Goal: Information Seeking & Learning: Learn about a topic

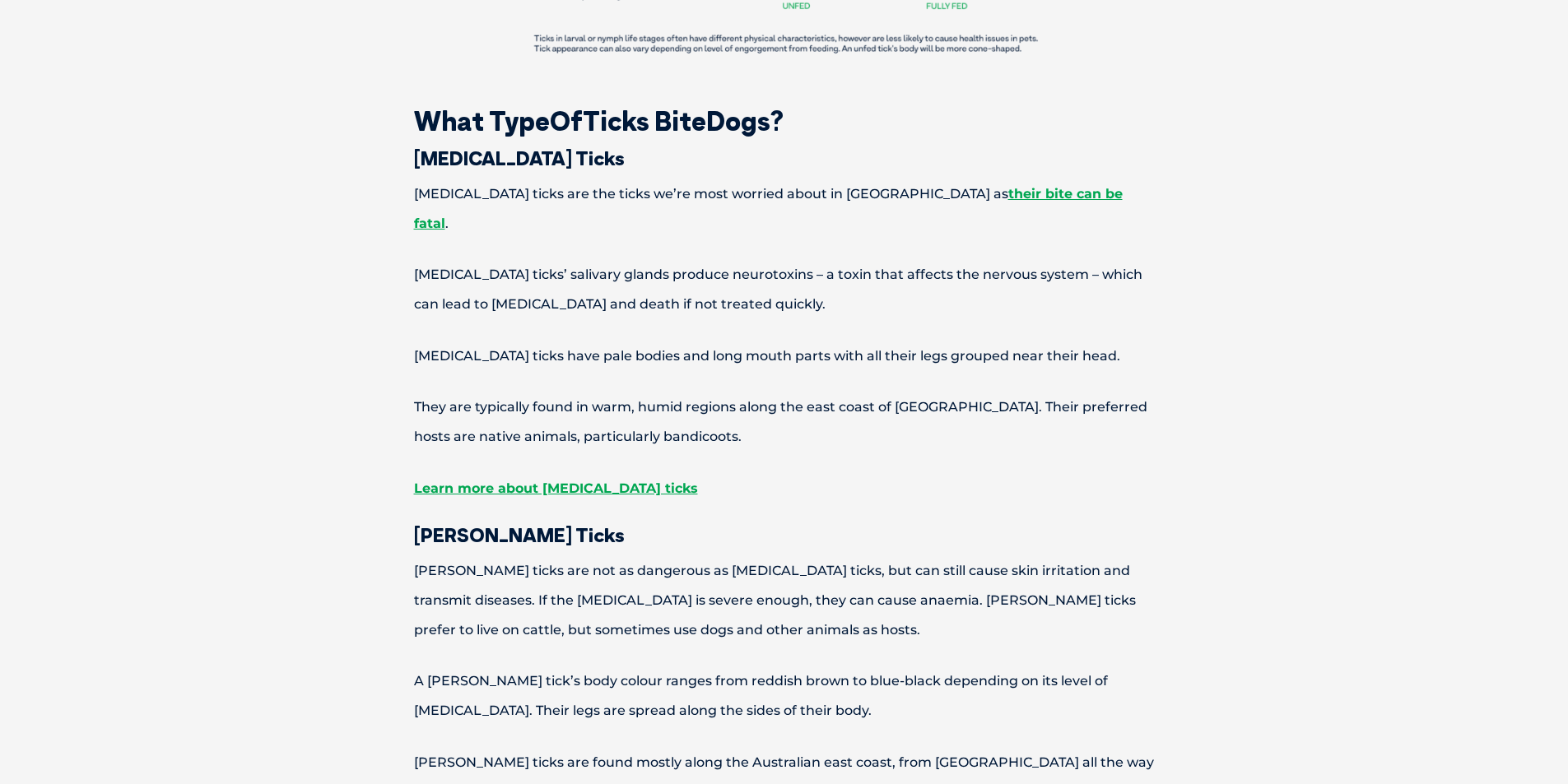
scroll to position [1892, 0]
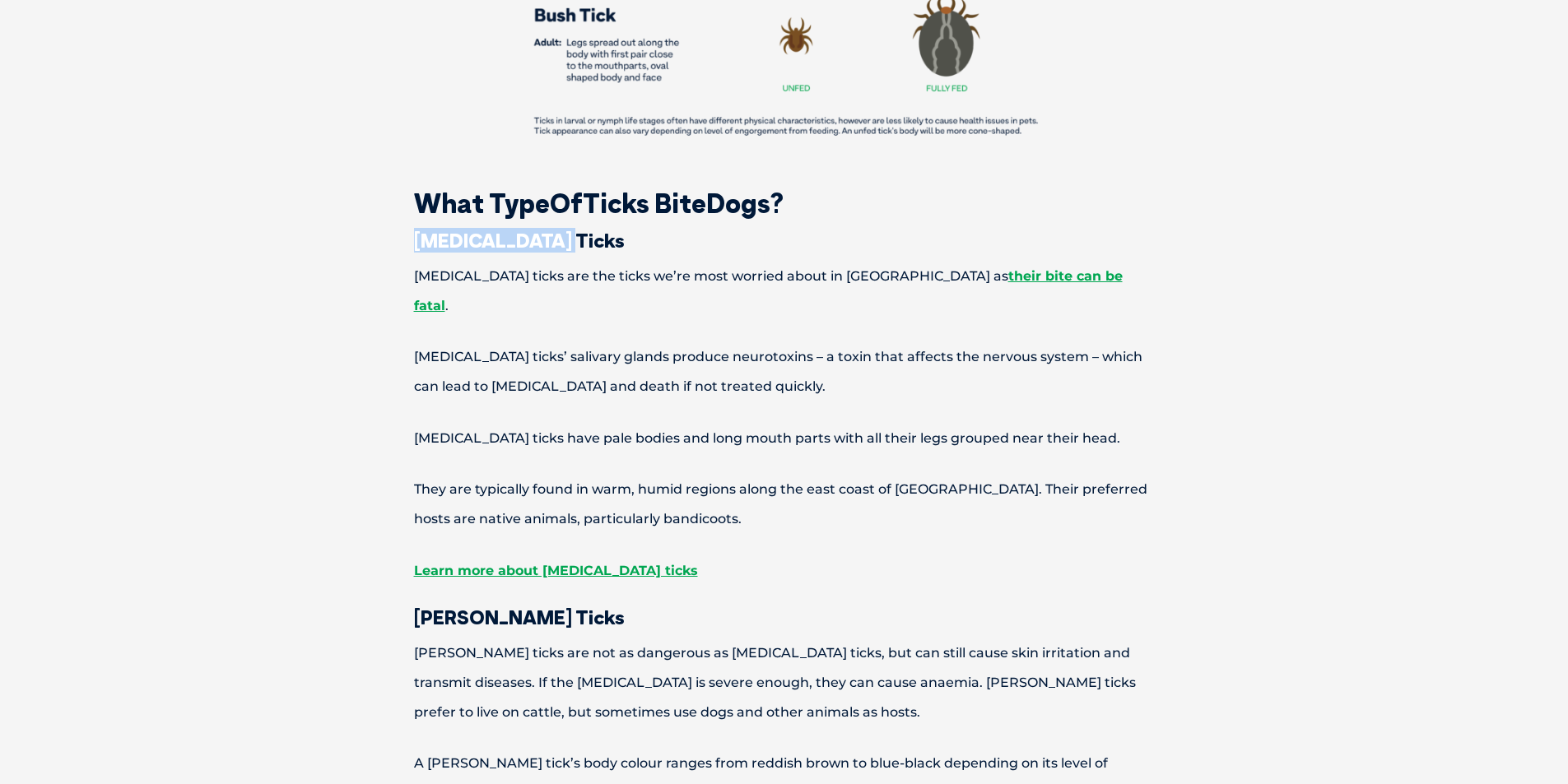
drag, startPoint x: 549, startPoint y: 217, endPoint x: 418, endPoint y: 214, distance: 131.0
click at [418, 231] on h3 "[MEDICAL_DATA] Ticks" at bounding box center [784, 241] width 856 height 20
click at [366, 261] on p "[MEDICAL_DATA] ticks are the ticks we’re most worried about in [GEOGRAPHIC_DATA…" at bounding box center [784, 290] width 856 height 59
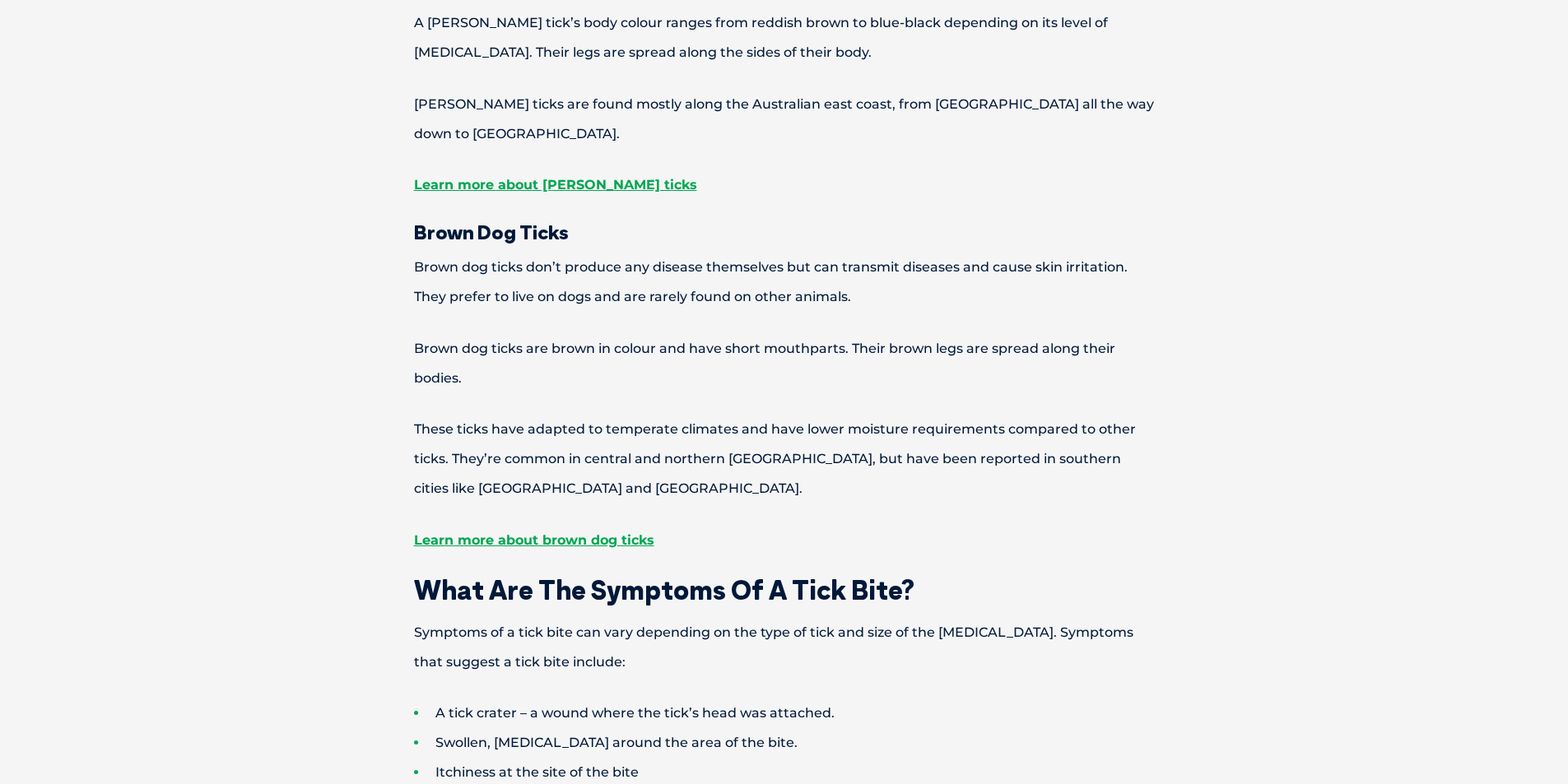
scroll to position [3125, 0]
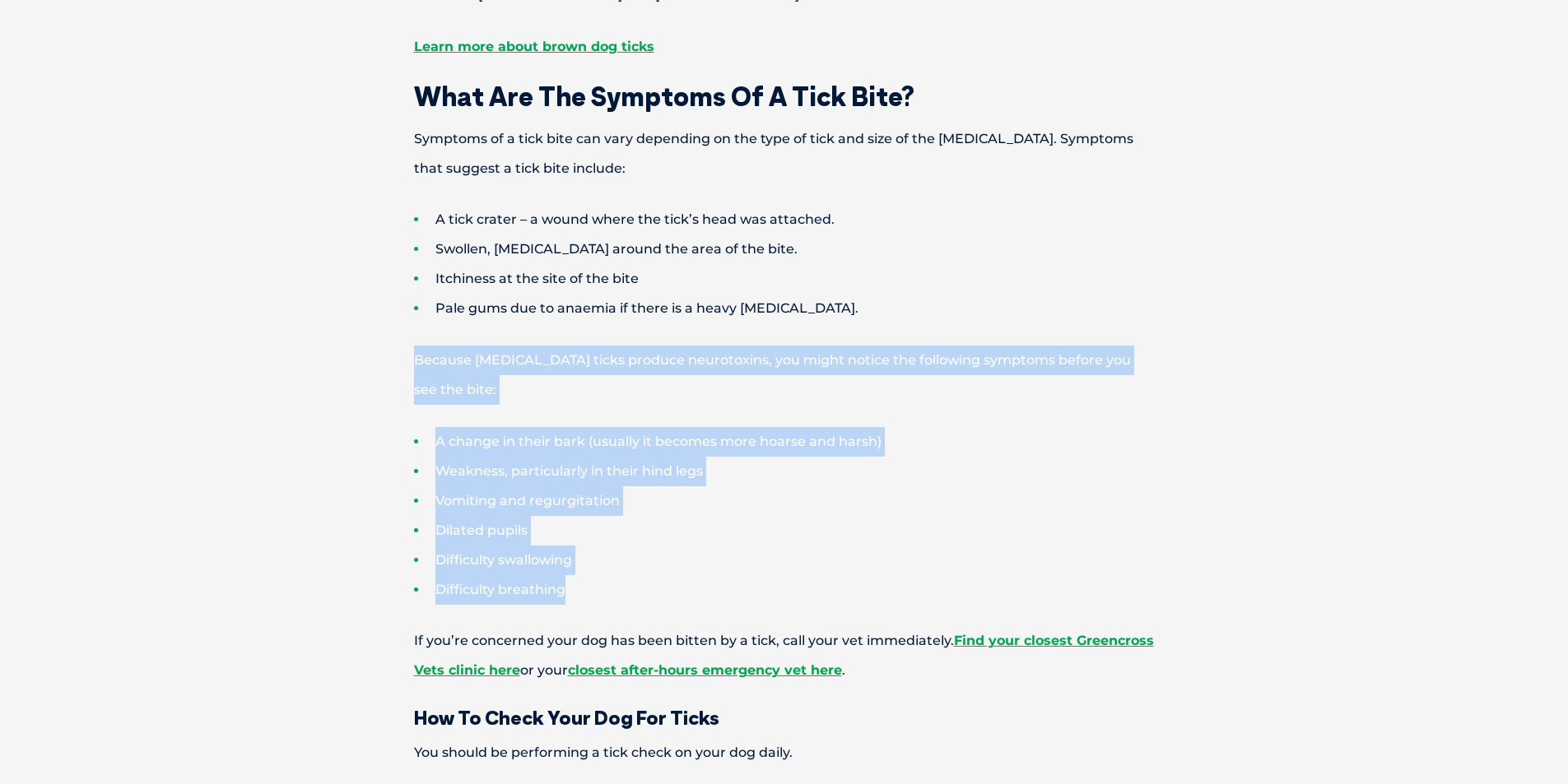
drag, startPoint x: 570, startPoint y: 501, endPoint x: 404, endPoint y: 273, distance: 282.0
copy div "Because [MEDICAL_DATA] ticks produce neurotoxins, you might notice the followin…"
click at [868, 264] on li "Itchiness at the site of the bite" at bounding box center [813, 279] width 798 height 30
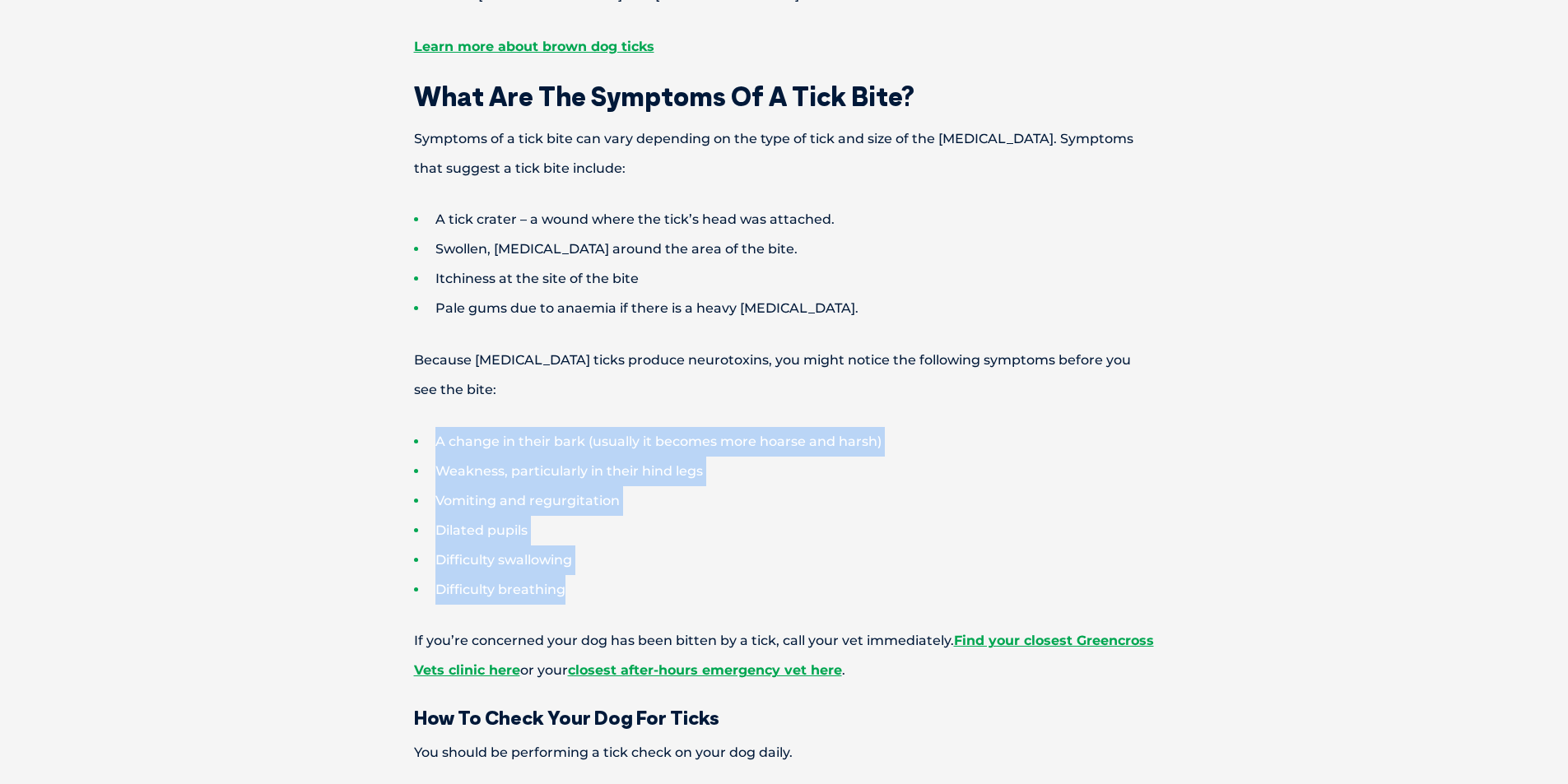
drag, startPoint x: 559, startPoint y: 489, endPoint x: 427, endPoint y: 335, distance: 202.8
copy ul "A change in their bark (usually it becomes more hoarse and harsh) Weakness, par…"
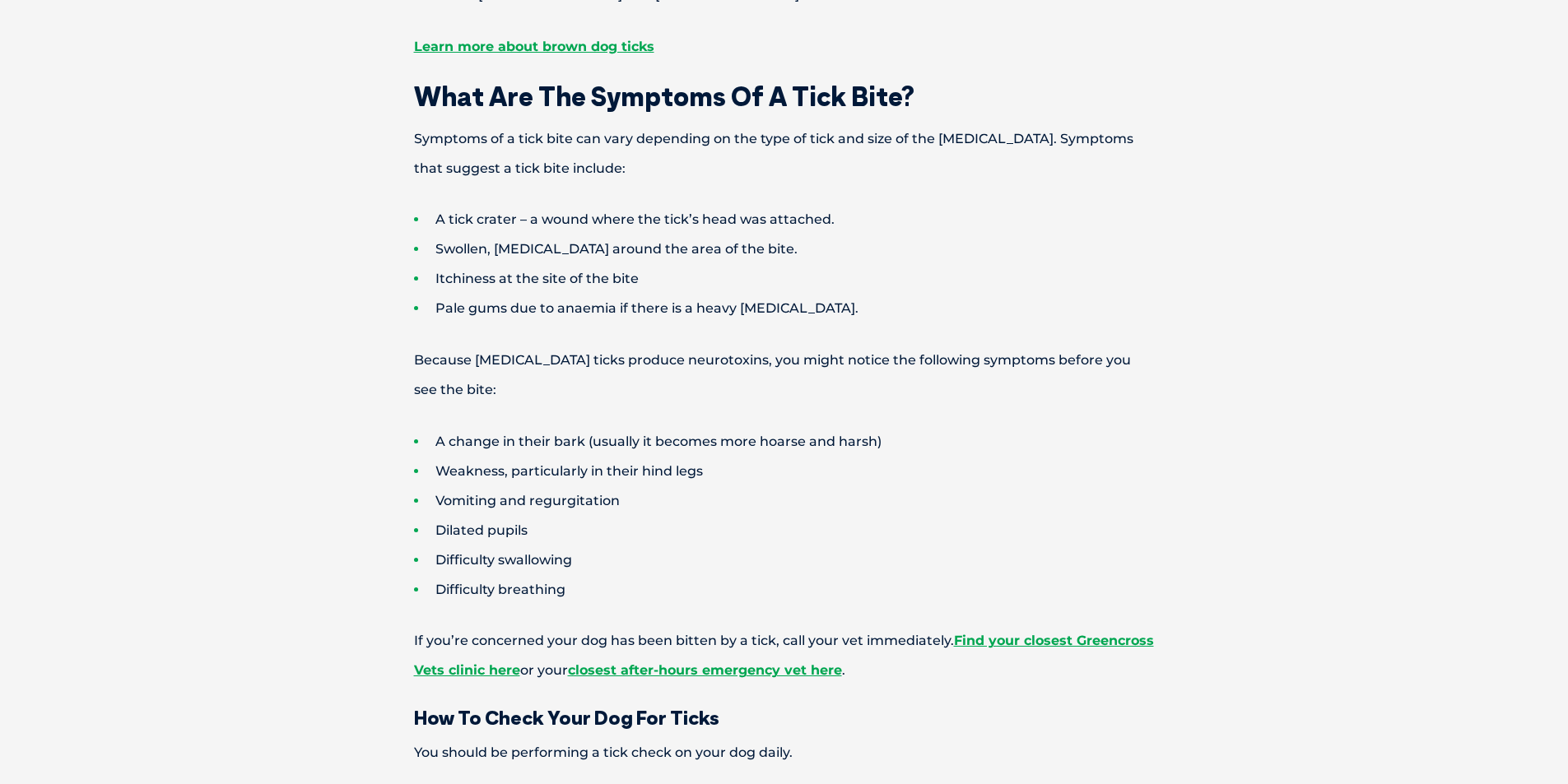
click at [630, 294] on li "Pale gums due to anaemia if there is a heavy [MEDICAL_DATA]." at bounding box center [813, 308] width 798 height 30
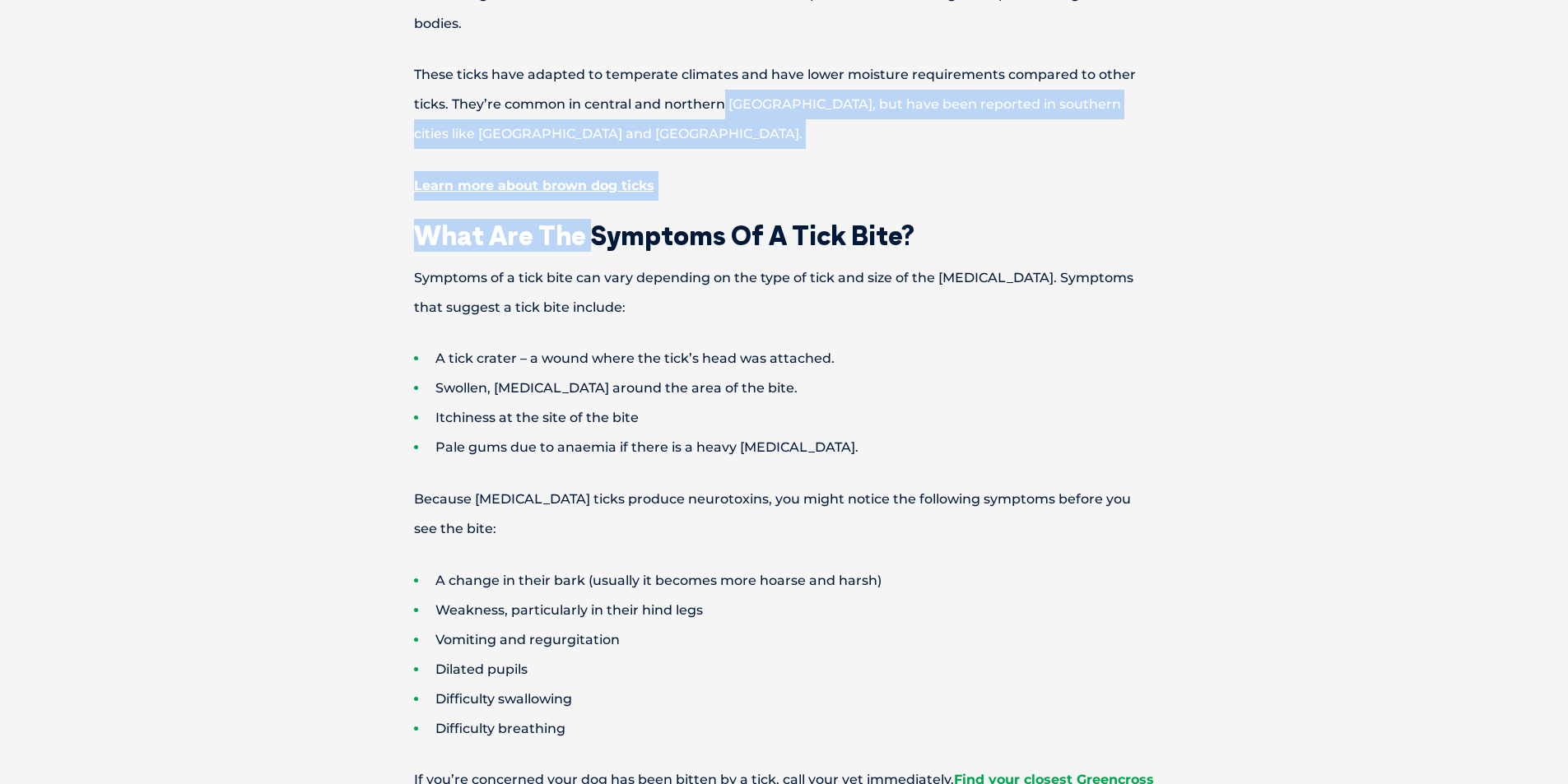
scroll to position [2958, 0]
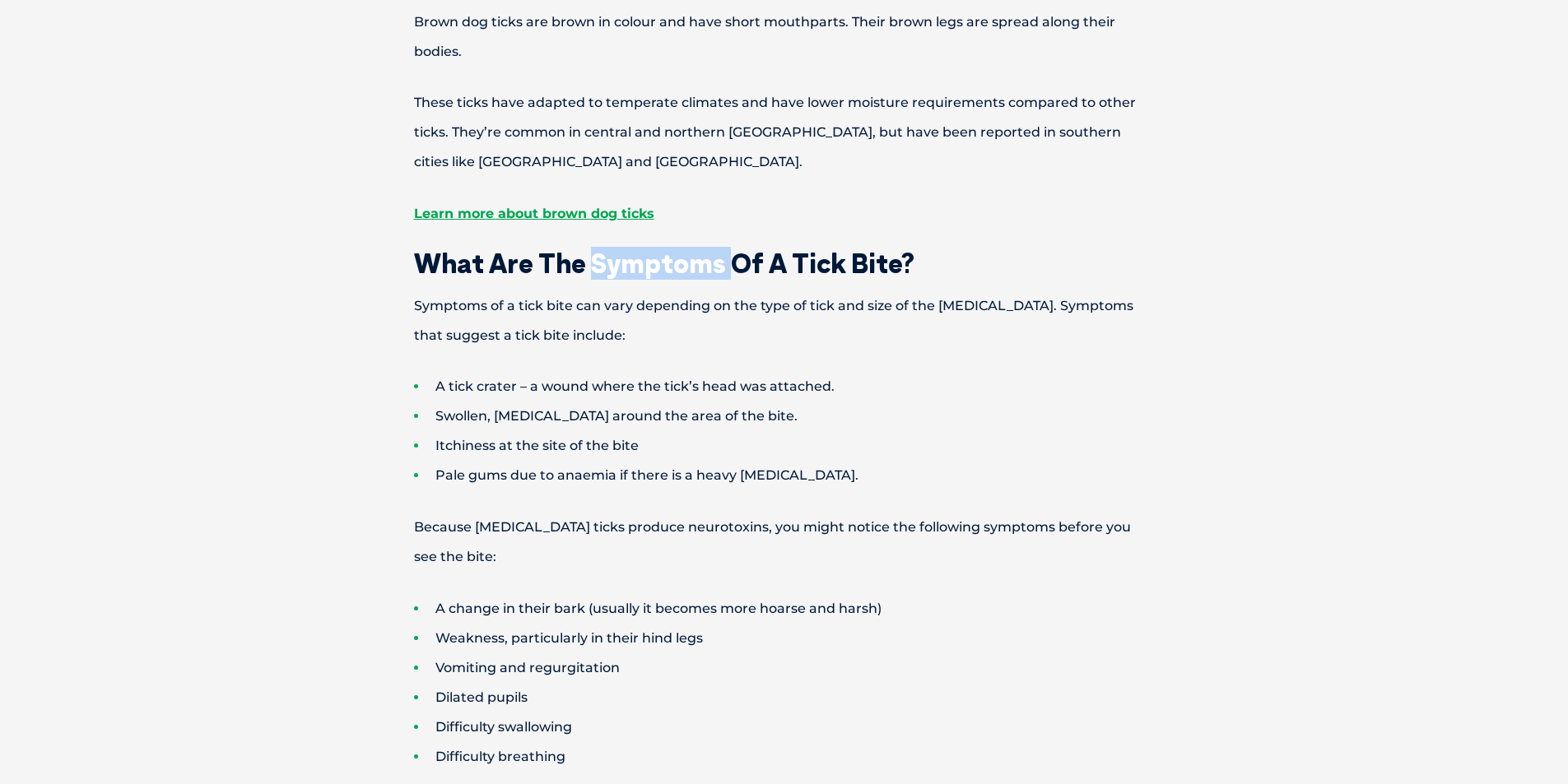
drag, startPoint x: 588, startPoint y: 15, endPoint x: 730, endPoint y: 183, distance: 220.0
click at [730, 250] on h2 "What Are The Symptoms Of A Tick Bite?" at bounding box center [784, 262] width 856 height 26
copy h2 "Symptoms"
click at [879, 291] on p "Symptoms of a tick bite can vary depending on the type of tick and size of the …" at bounding box center [784, 320] width 856 height 59
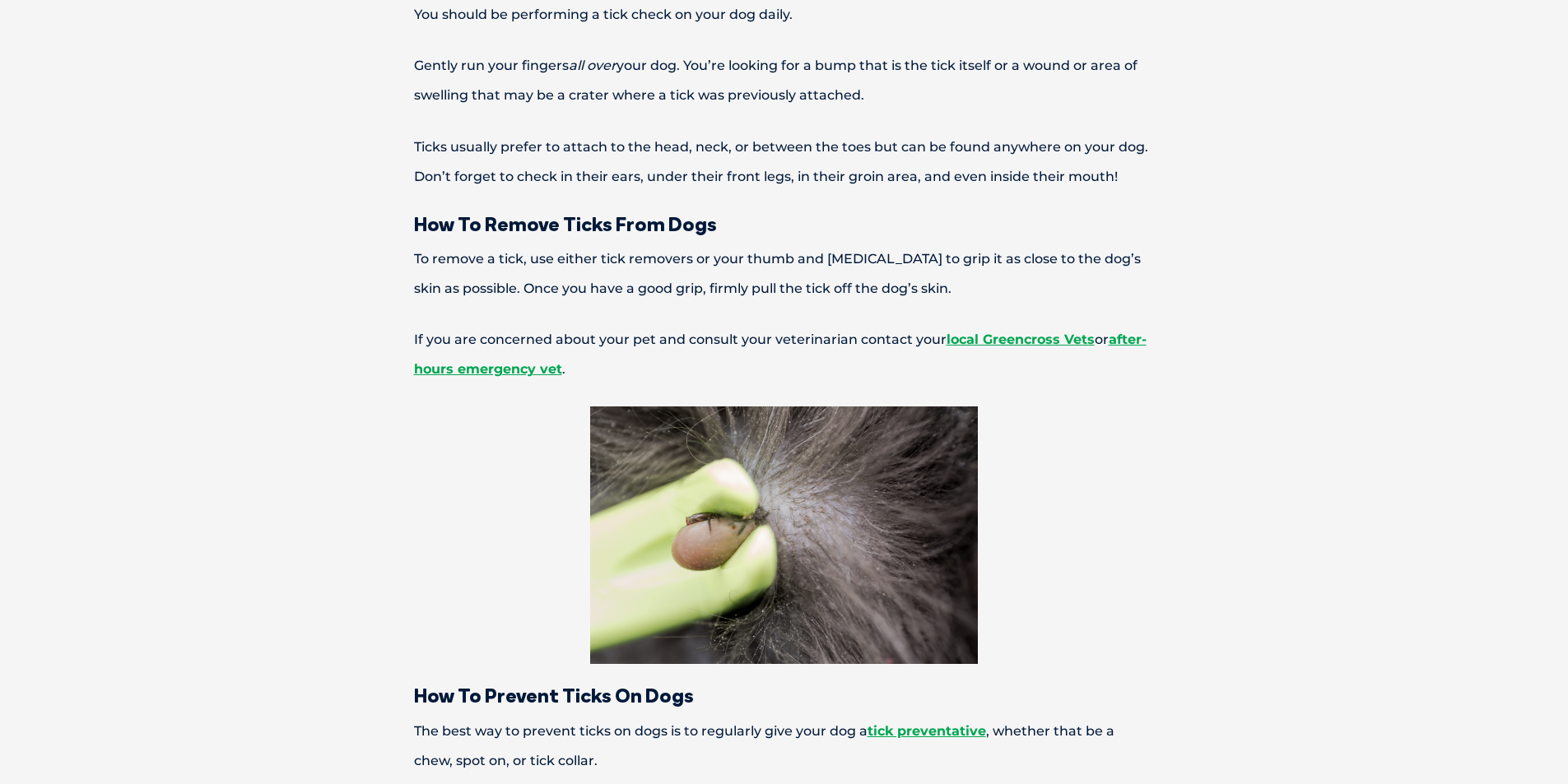
scroll to position [3698, 0]
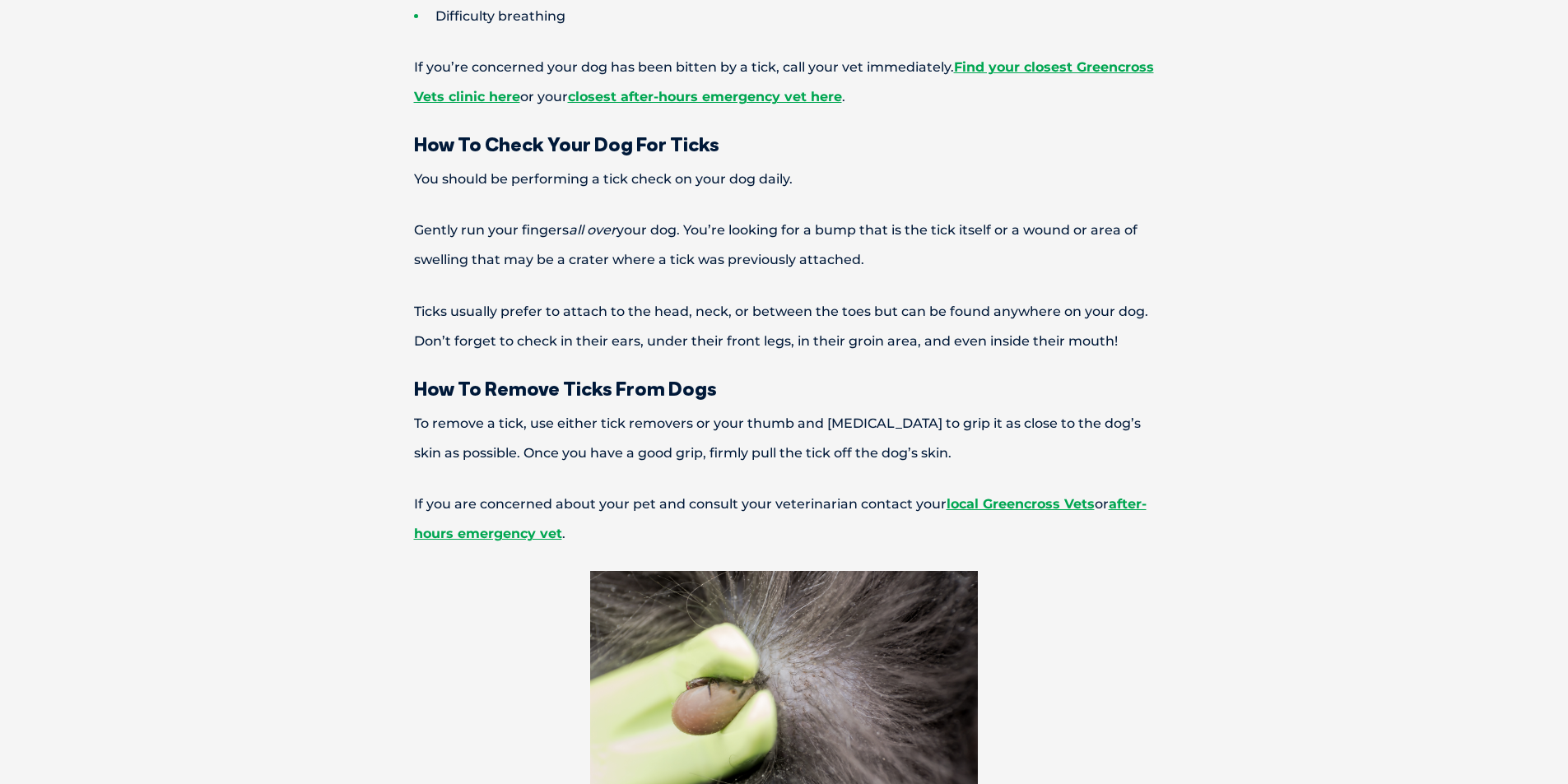
drag, startPoint x: 862, startPoint y: 172, endPoint x: 415, endPoint y: 149, distance: 447.6
click at [415, 215] on p "Gently run your fingers all over your dog. You’re looking for a bump that is th…" at bounding box center [784, 244] width 856 height 59
copy p "Gently run your fingers all over your dog. You’re looking for a bump that is th…"
click at [849, 165] on p "You should be performing a tick check on your dog daily." at bounding box center [784, 179] width 856 height 30
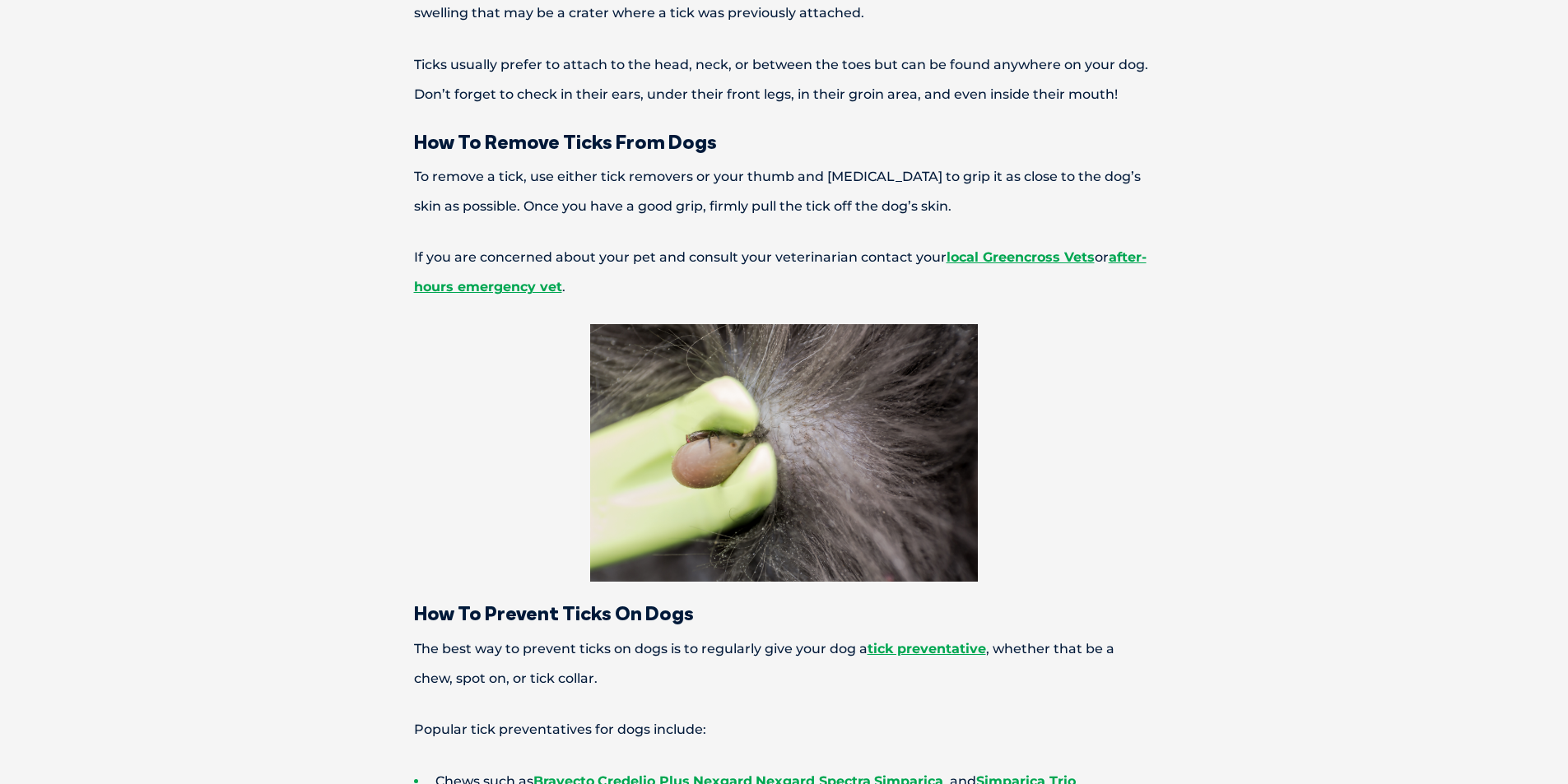
scroll to position [4110, 0]
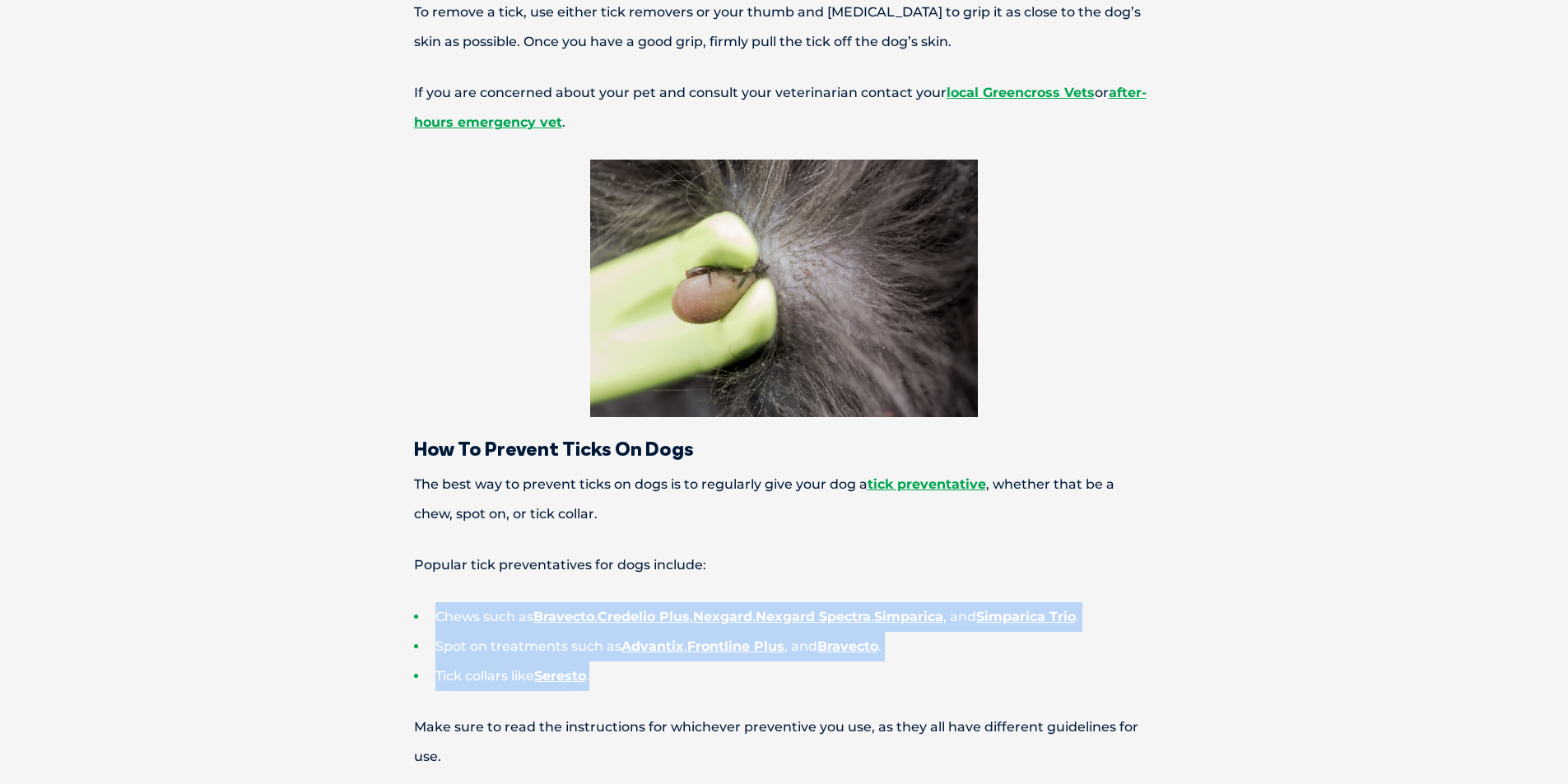
drag, startPoint x: 598, startPoint y: 590, endPoint x: 435, endPoint y: 532, distance: 173.0
click at [435, 602] on ul "Chews such as Bravecto , Credelio Plus , Nexgard , Nexgard Spectra , Simparica …" at bounding box center [784, 647] width 856 height 89
copy ul "Chews such as Bravecto , Credelio Plus , Nexgard , Nexgard Spectra , Simparica …"
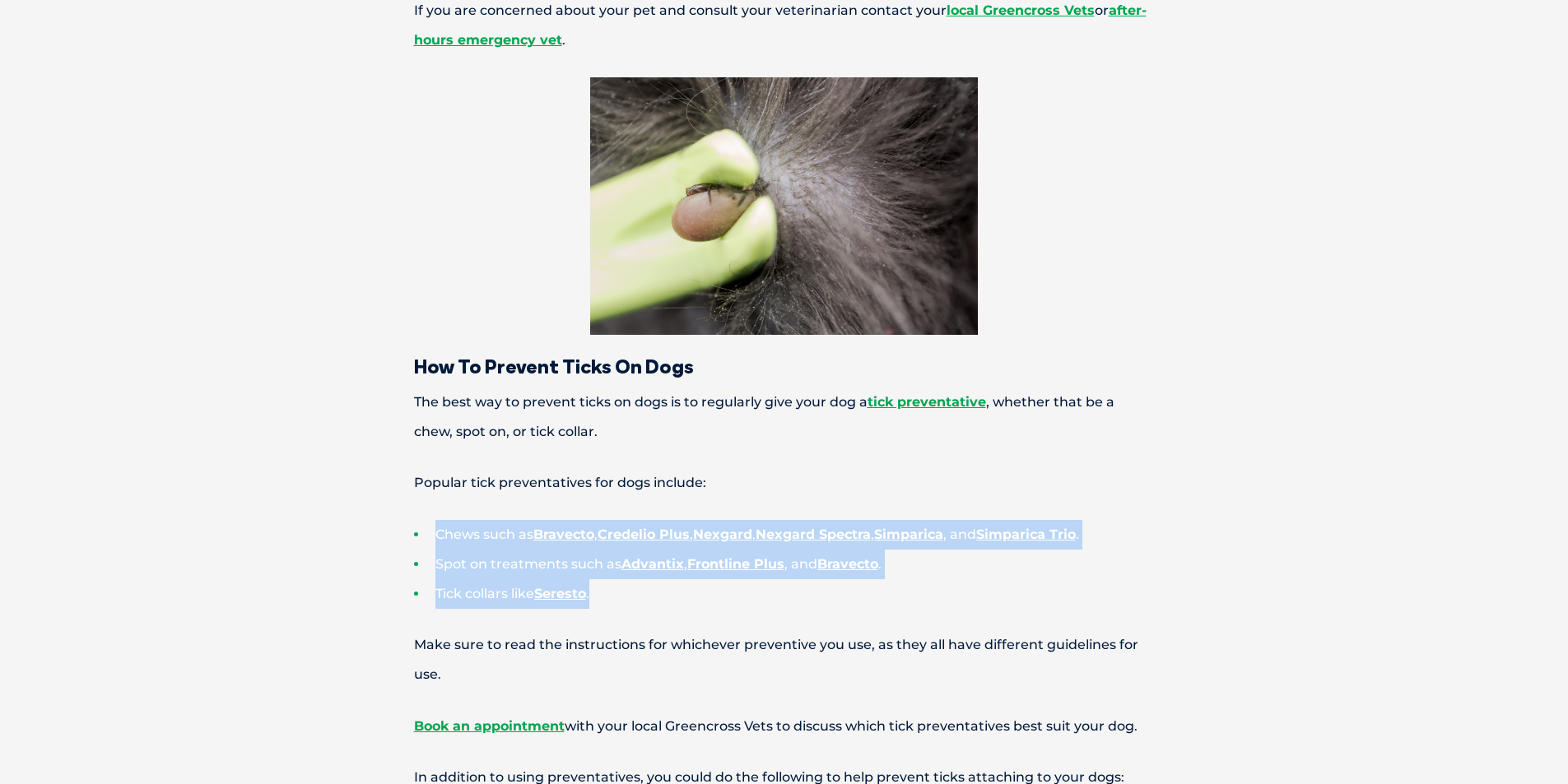
click at [214, 430] on div "Ticks On Dogs Guide: Tick Identification & Bite Symptoms Ticks are a reasonable…" at bounding box center [784, 788] width 1568 height 8638
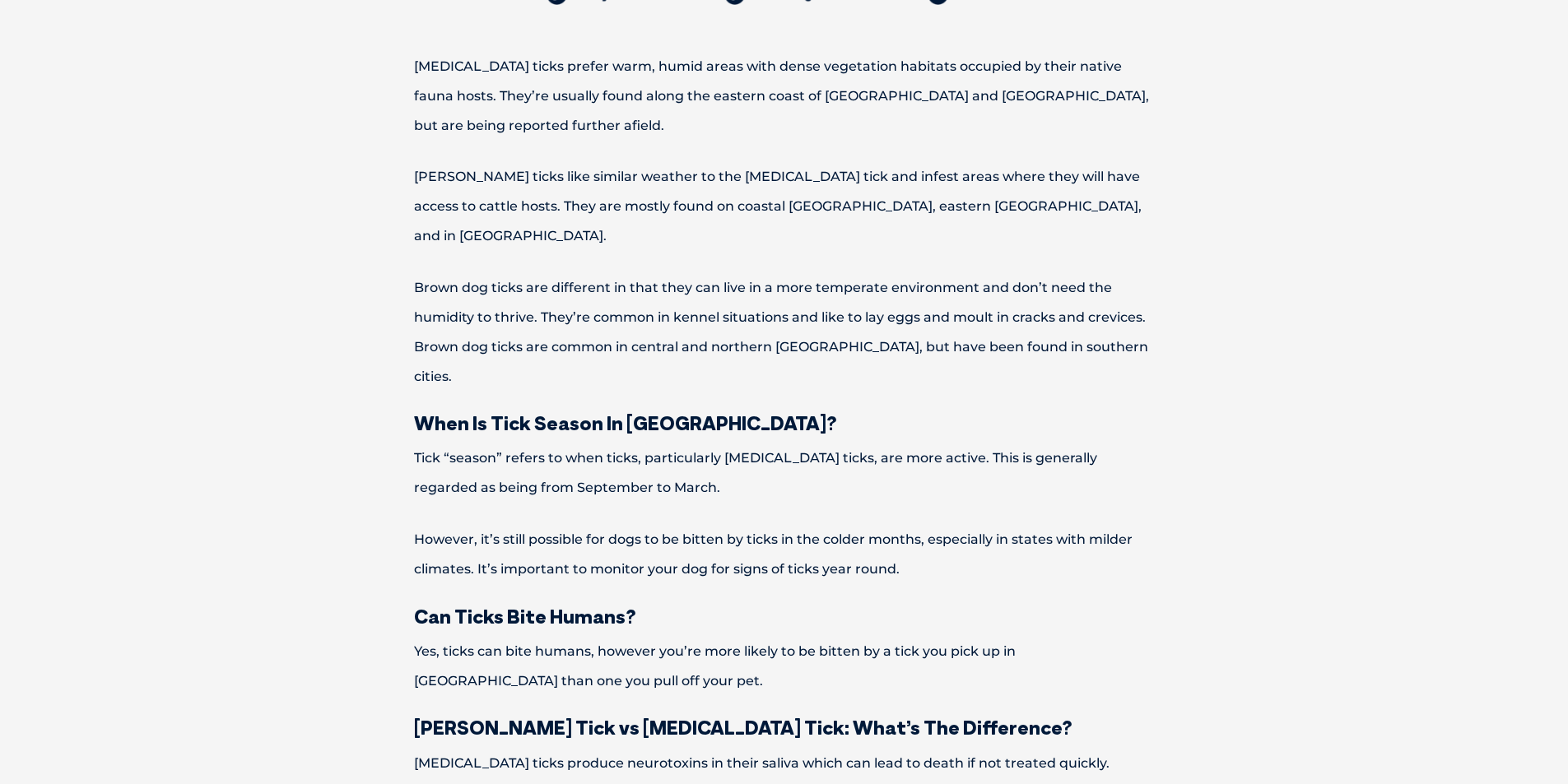
scroll to position [6001, 0]
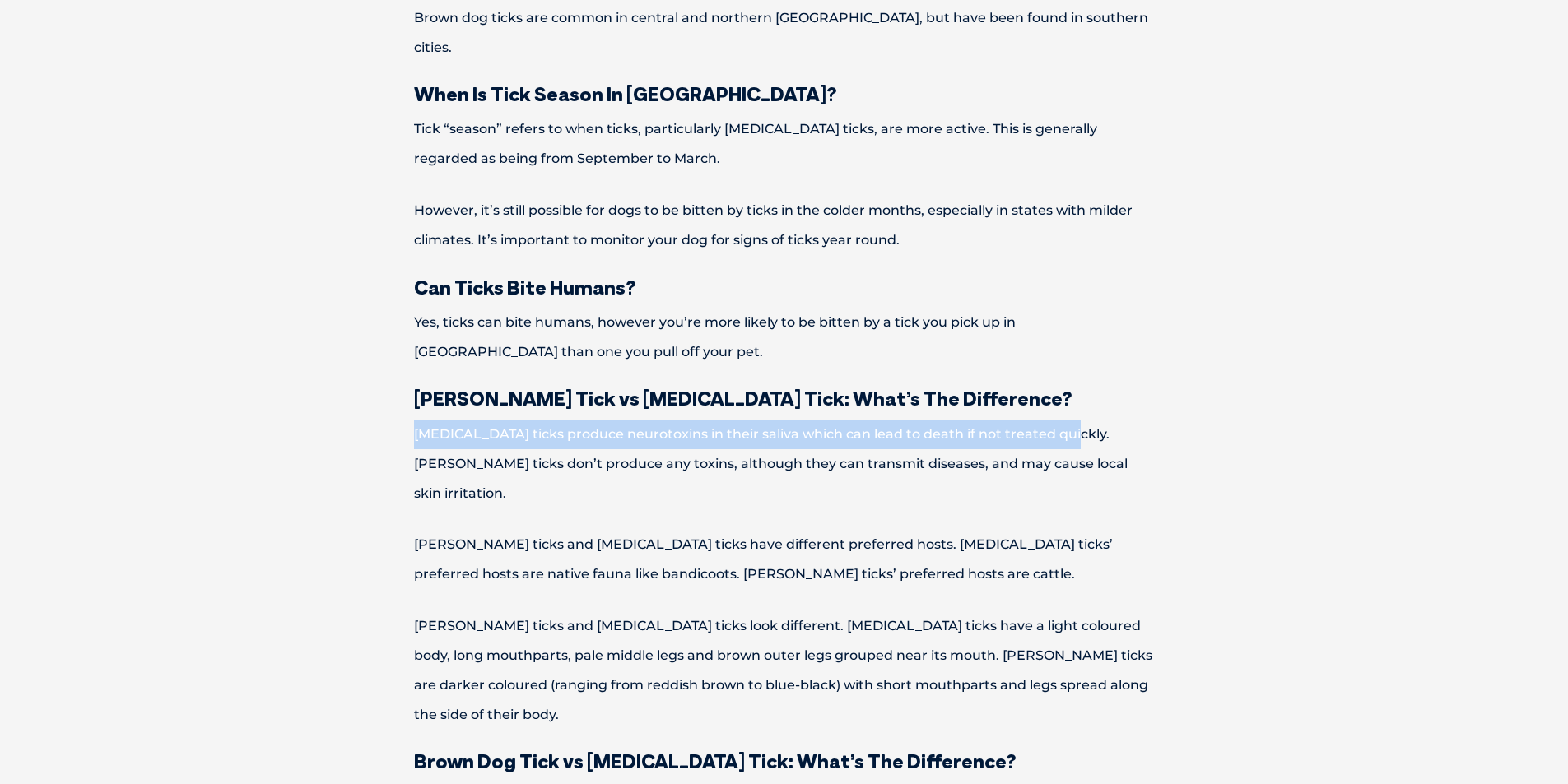
drag, startPoint x: 413, startPoint y: 283, endPoint x: 1035, endPoint y: 288, distance: 622.0
click at [1047, 420] on p "[MEDICAL_DATA] ticks produce neurotoxins in their saliva which can lead to deat…" at bounding box center [784, 464] width 856 height 89
click at [572, 611] on p "[PERSON_NAME] ticks and [MEDICAL_DATA] ticks look different. [MEDICAL_DATA] tic…" at bounding box center [784, 670] width 856 height 118
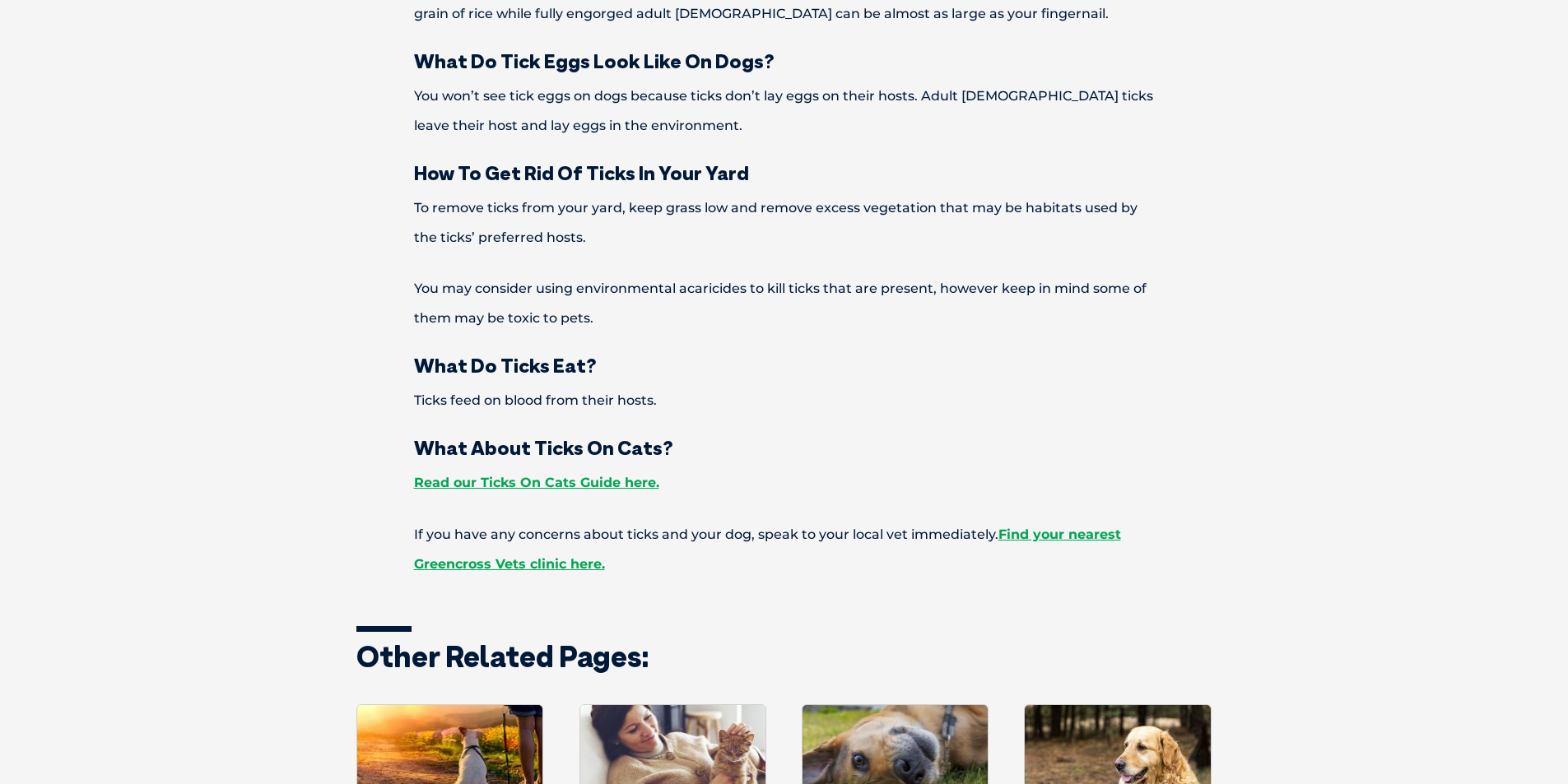
scroll to position [8139, 0]
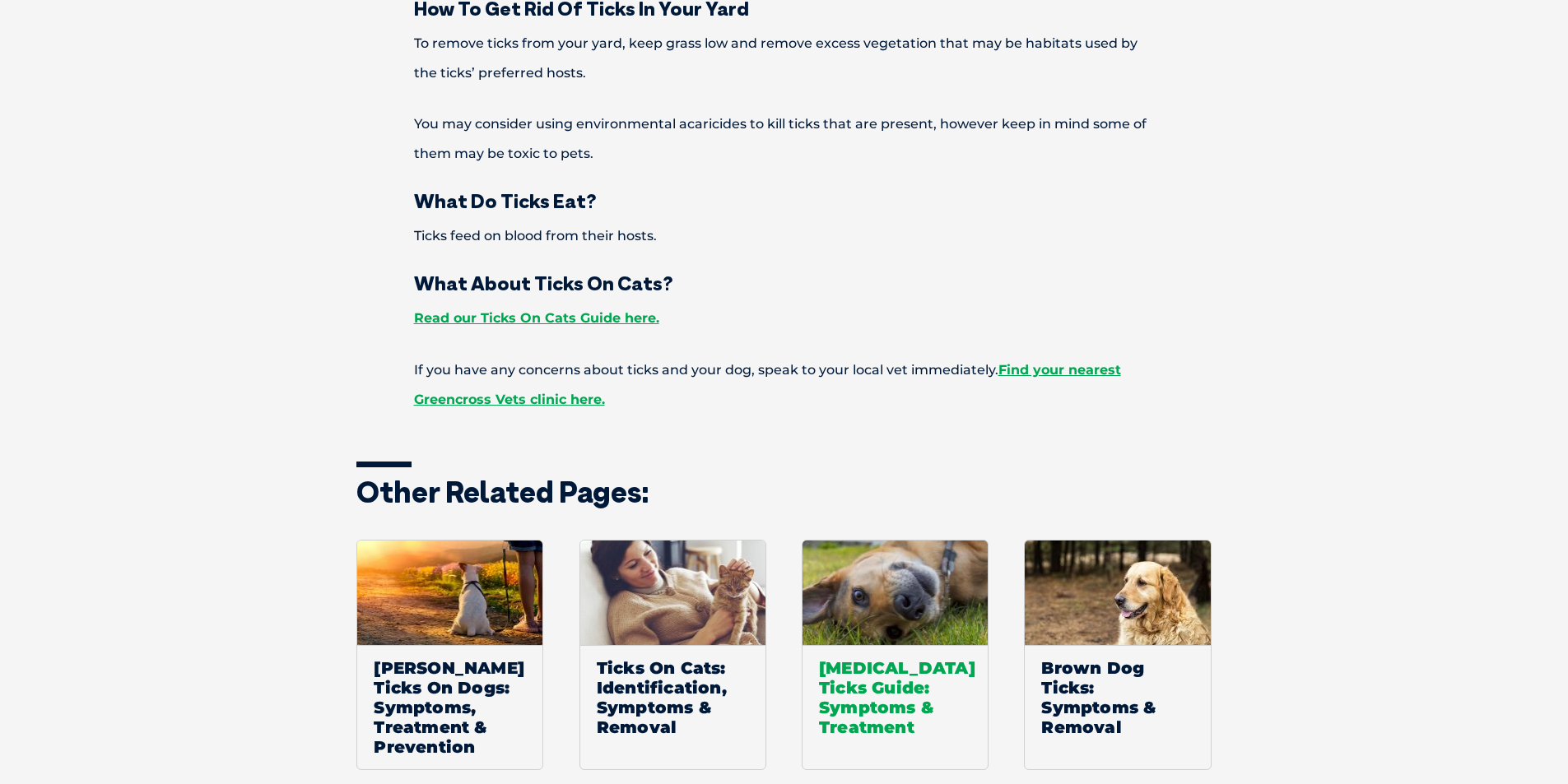
click at [858, 645] on span "[MEDICAL_DATA] Ticks Guide: Symptoms & Treatment" at bounding box center [895, 697] width 185 height 105
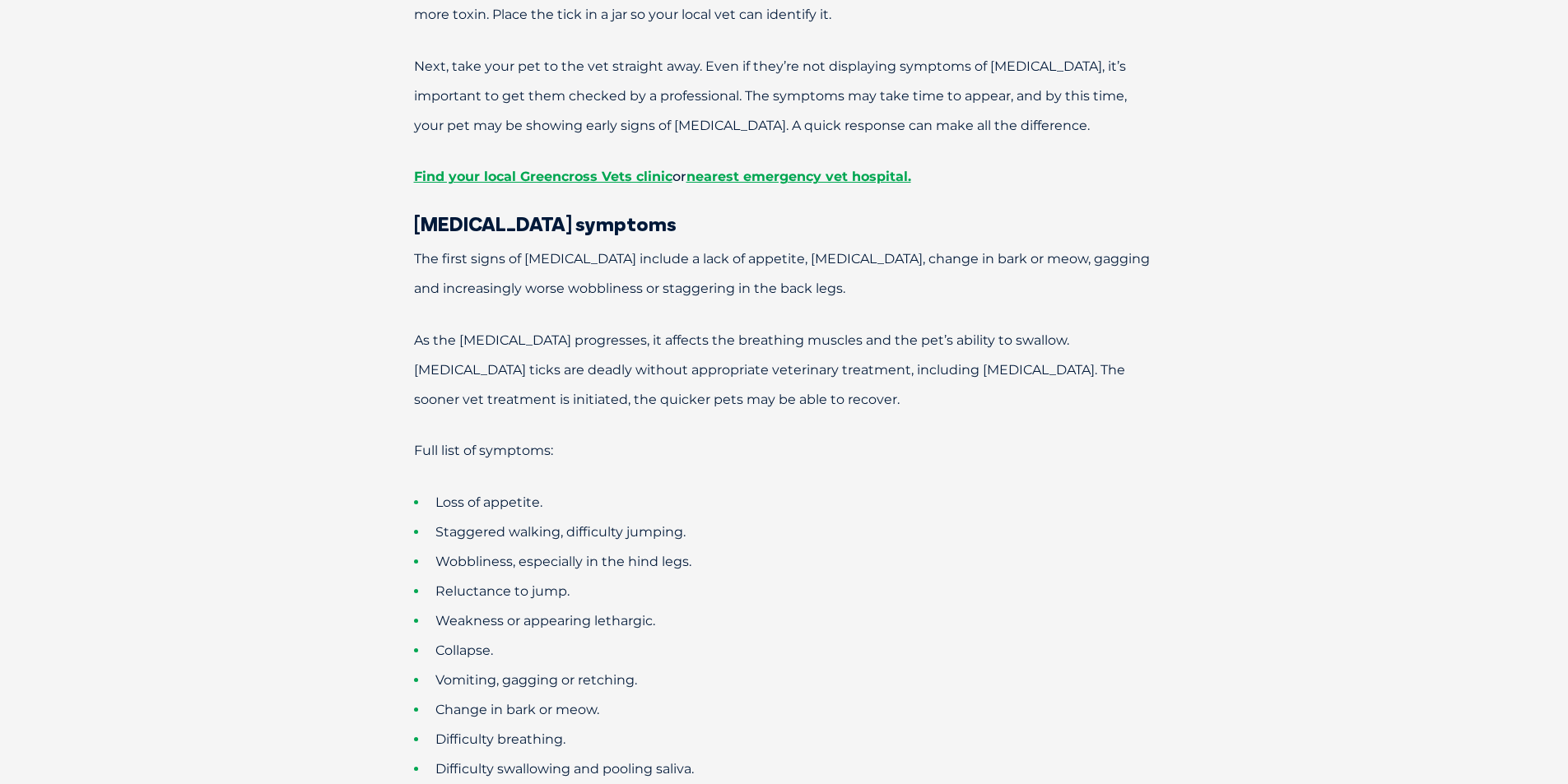
scroll to position [3701, 0]
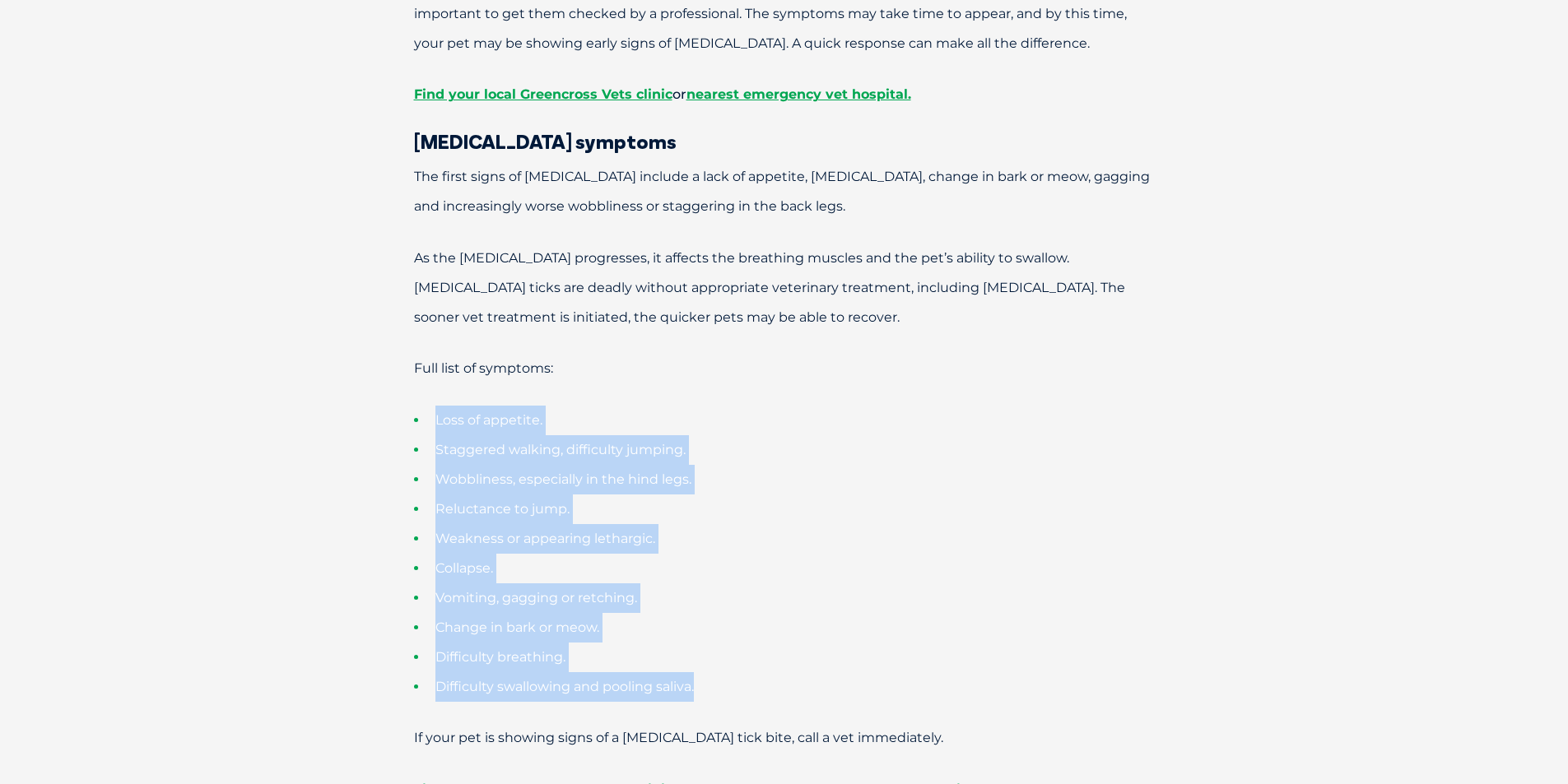
drag, startPoint x: 639, startPoint y: 557, endPoint x: 450, endPoint y: 298, distance: 320.6
click at [432, 405] on ul "Loss of appetite. Staggered walking, difficulty jumping. Wobbliness, especially…" at bounding box center [784, 553] width 856 height 296
click at [803, 405] on li "Loss of appetite." at bounding box center [813, 420] width 798 height 30
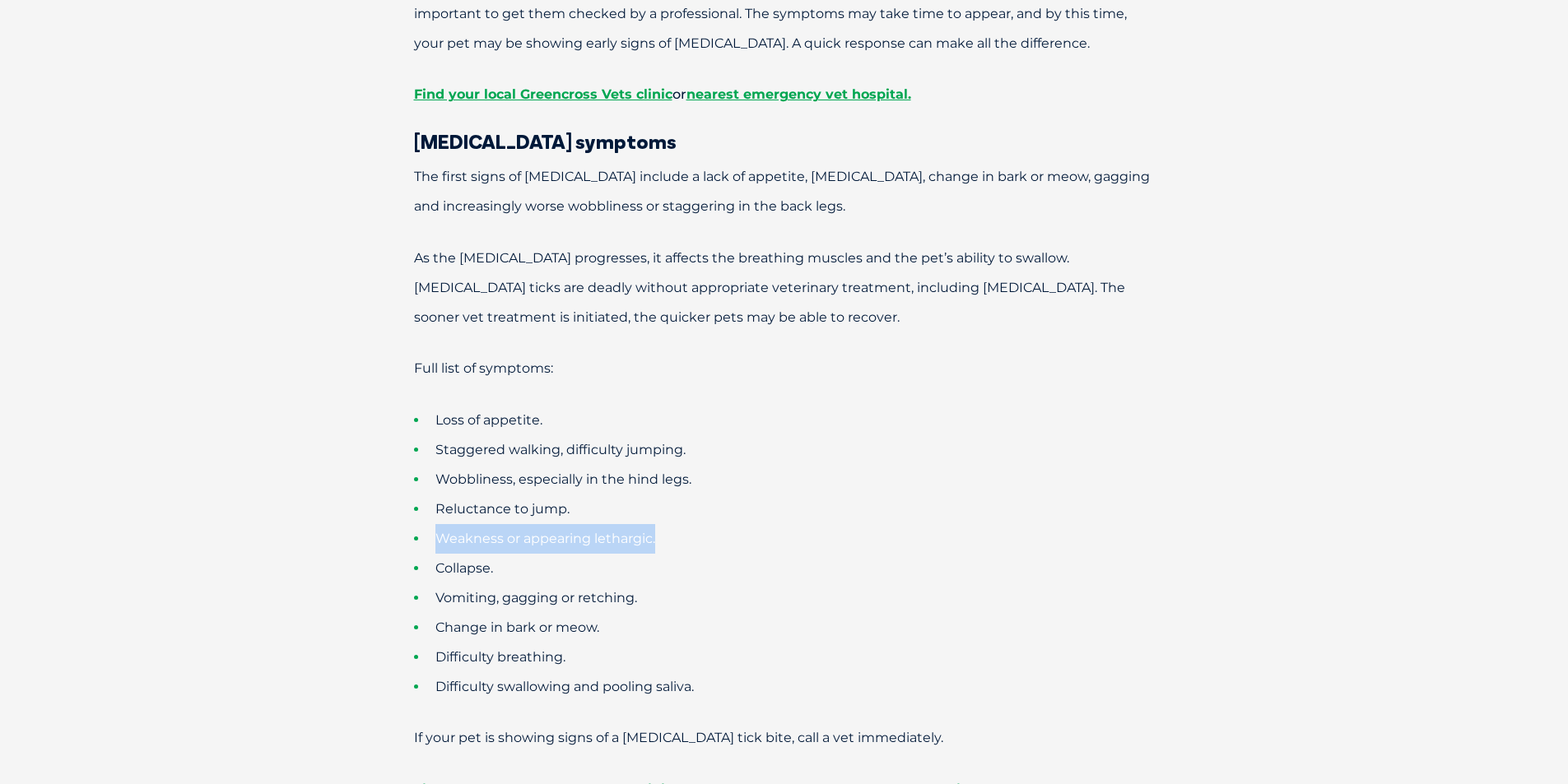
drag, startPoint x: 657, startPoint y: 420, endPoint x: 435, endPoint y: 424, distance: 222.0
click at [435, 524] on li "Weakness or appearing lethargic." at bounding box center [813, 538] width 798 height 30
click at [805, 583] on li "Vomiting, gagging or retching." at bounding box center [813, 598] width 798 height 30
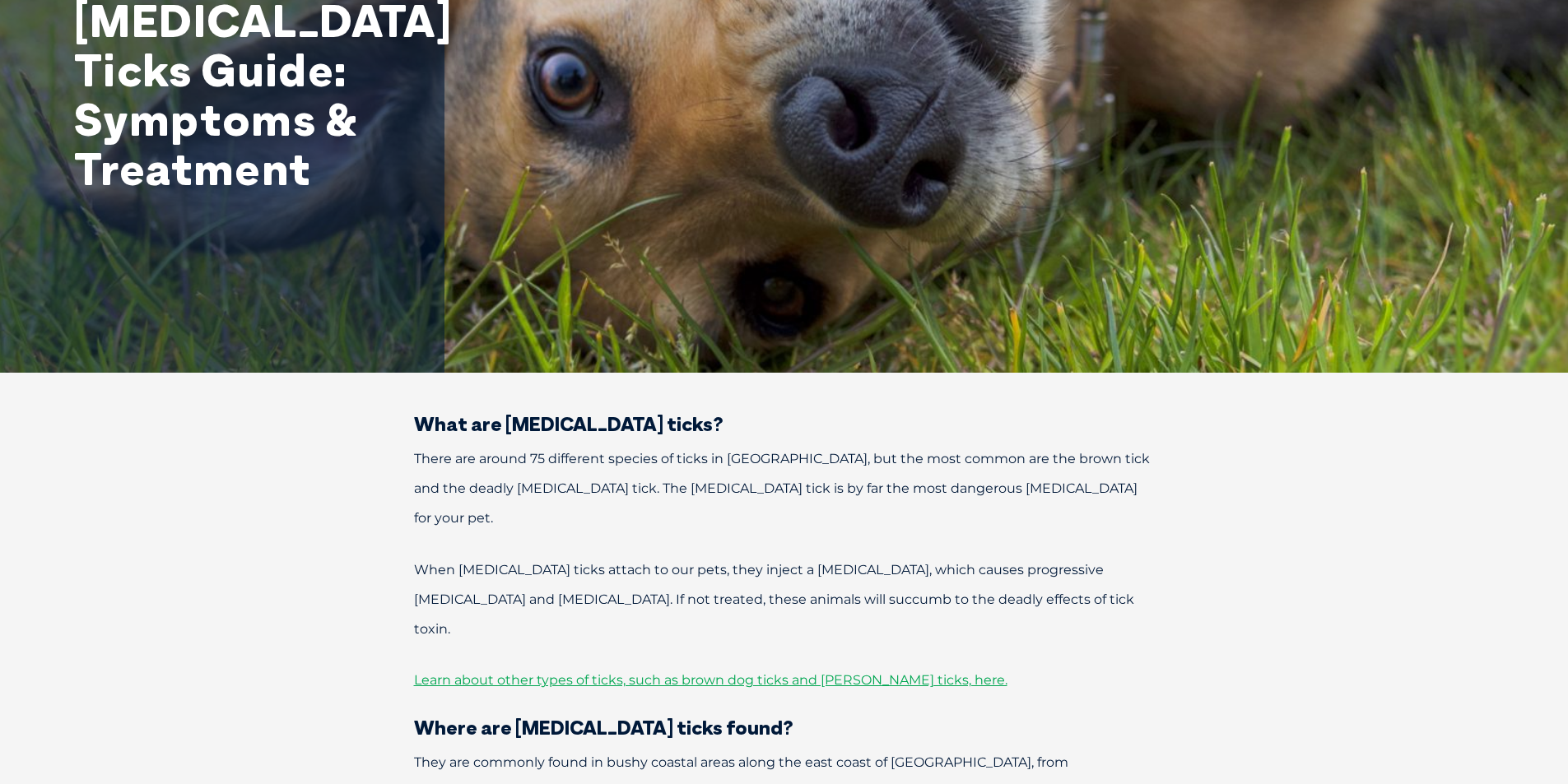
scroll to position [411, 0]
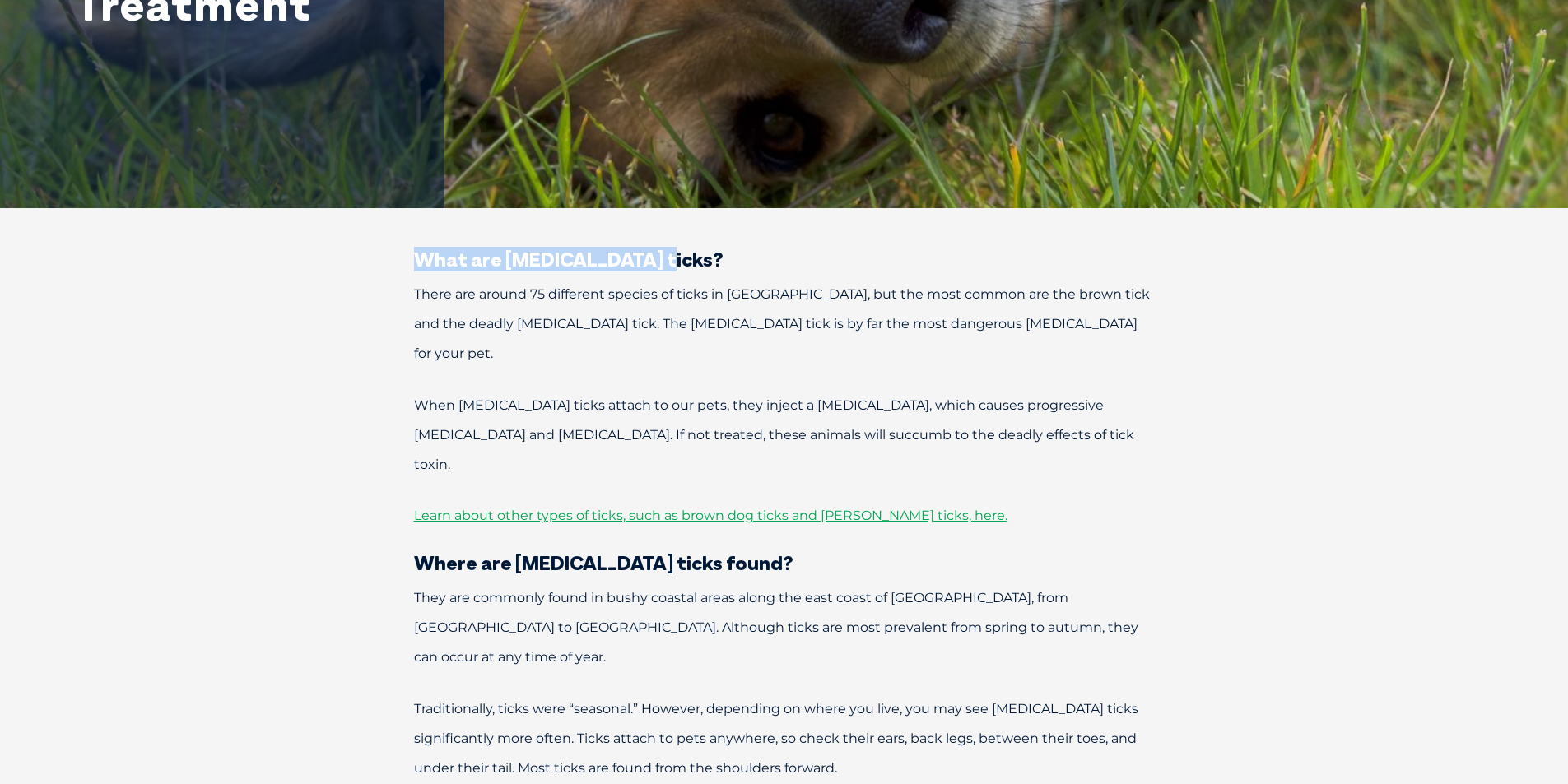
drag, startPoint x: 643, startPoint y: 254, endPoint x: 418, endPoint y: 250, distance: 225.0
click at [418, 250] on h3 "What are paralysis ticks?" at bounding box center [784, 260] width 856 height 20
copy h3 "What are paralysis ticks?"
click at [658, 331] on span "There are around 75 different species of ticks in Australia, but the most commo…" at bounding box center [781, 323] width 736 height 75
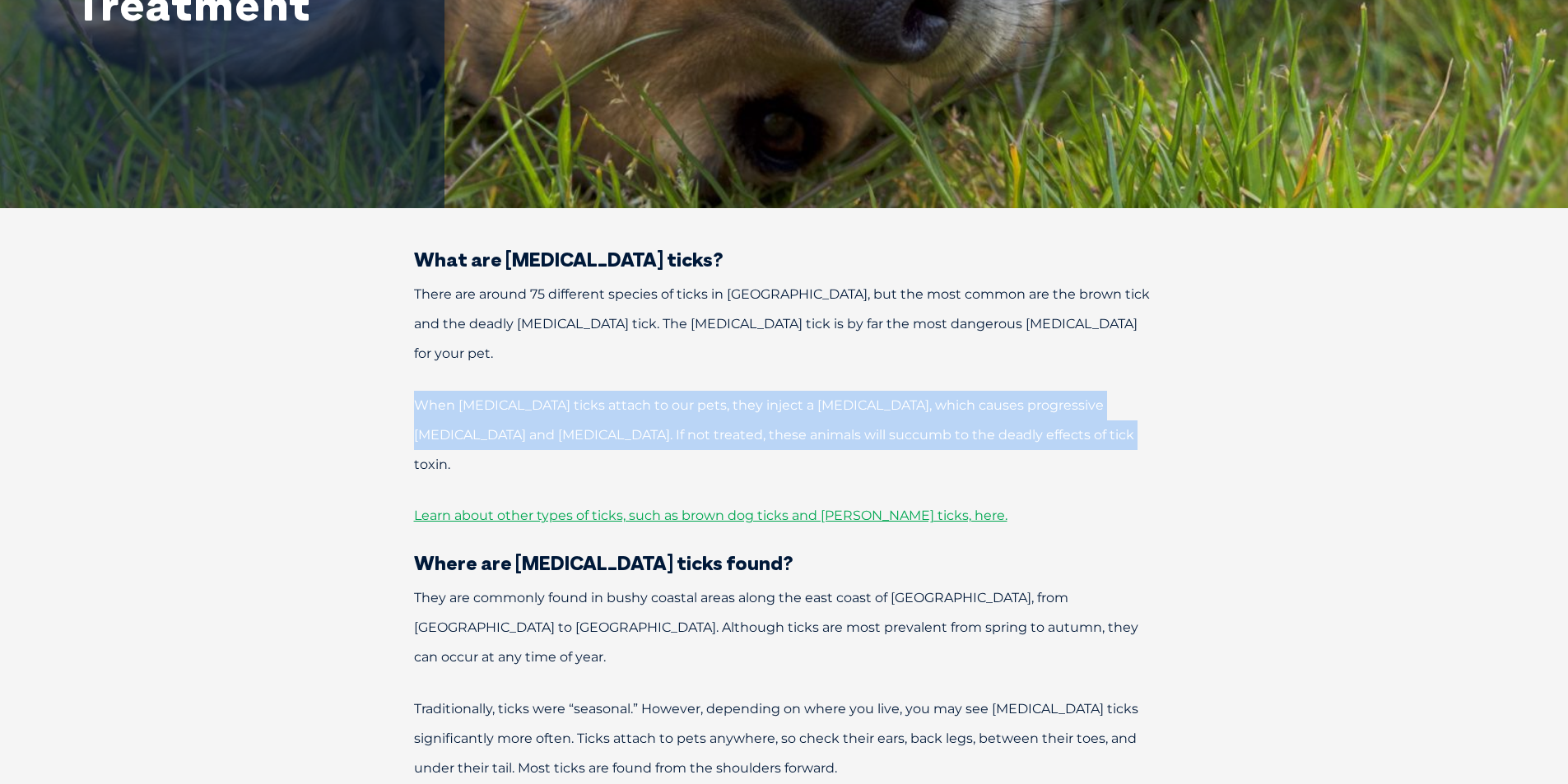
drag, startPoint x: 1078, startPoint y: 410, endPoint x: 414, endPoint y: 384, distance: 664.5
click at [414, 391] on p "When paralysis ticks attach to our pets, they inject a neurotoxin, which causes…" at bounding box center [784, 435] width 856 height 89
copy span "When paralysis ticks attach to our pets, they inject a neurotoxin, which causes…"
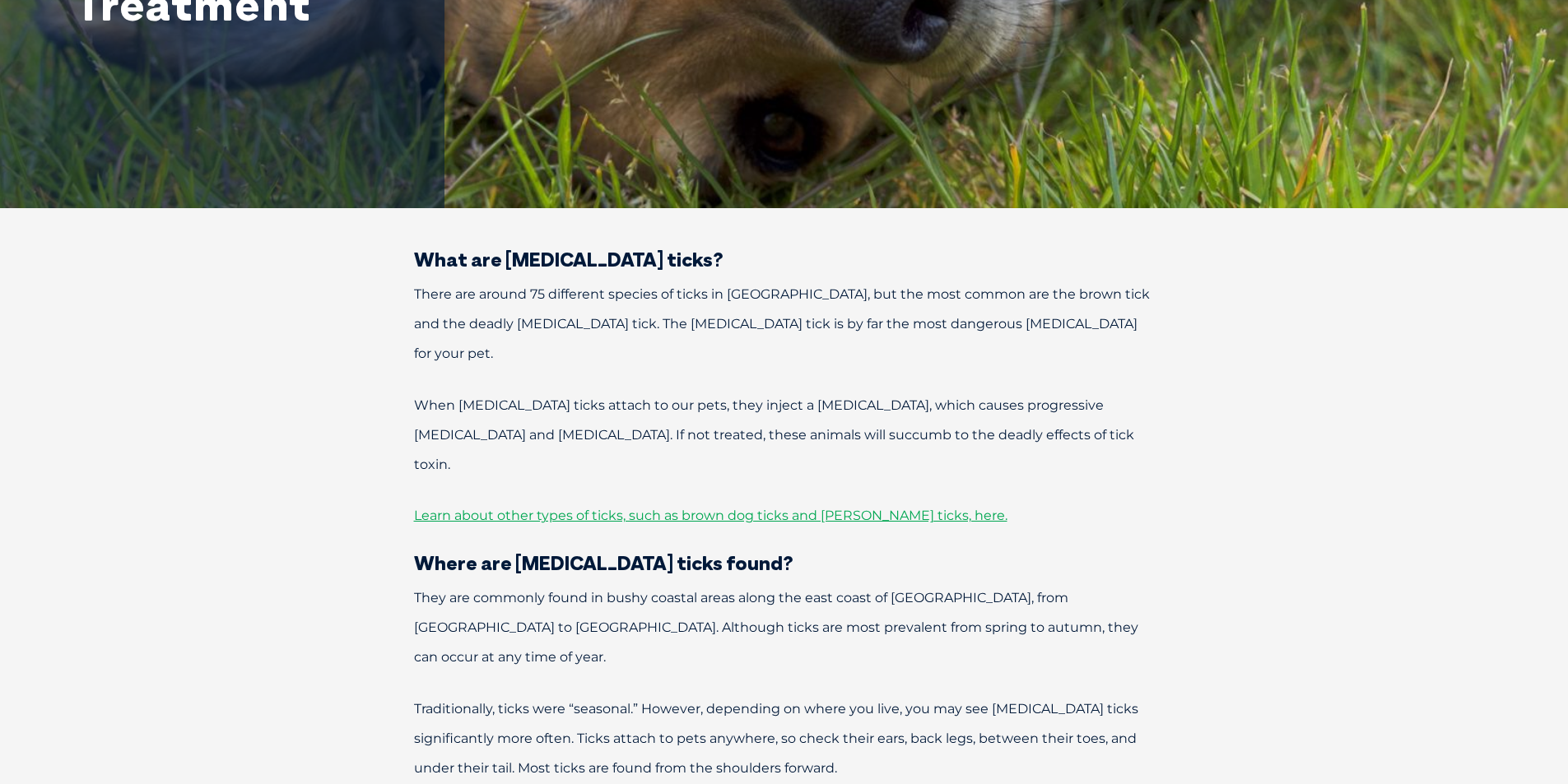
click at [575, 316] on span "There are around 75 different species of ticks in Australia, but the most commo…" at bounding box center [781, 323] width 736 height 75
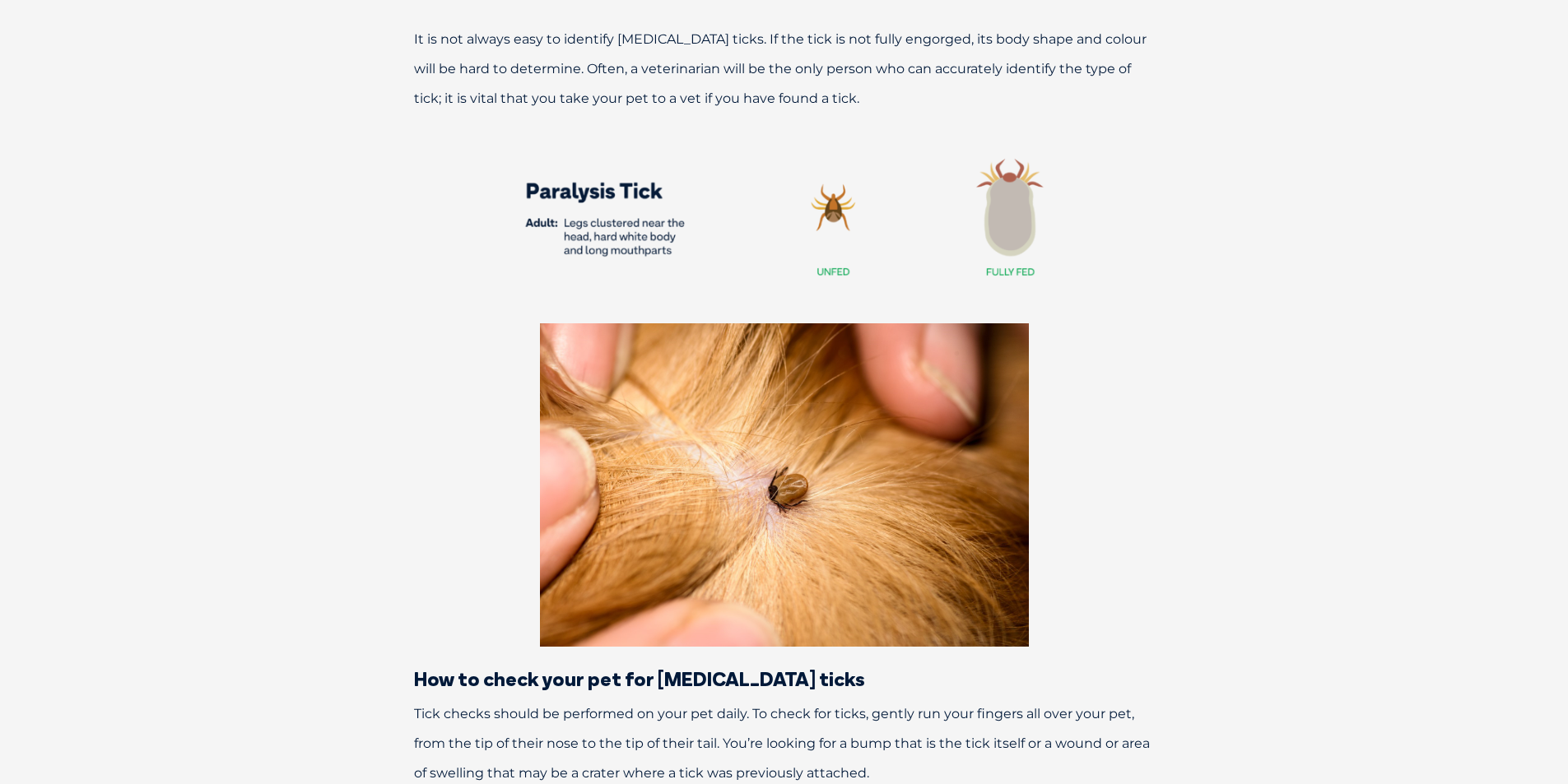
scroll to position [2221, 0]
